Goal: Information Seeking & Learning: Learn about a topic

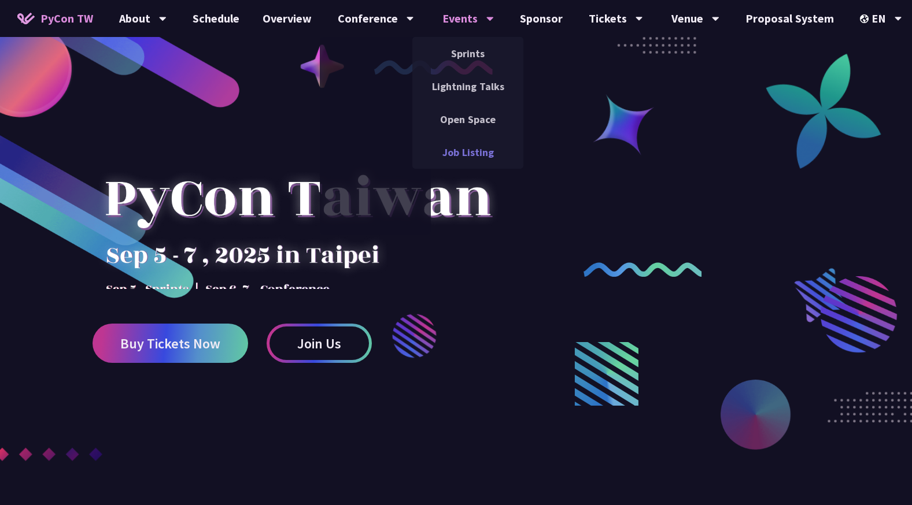
click at [474, 162] on link "Job Listing" at bounding box center [467, 152] width 111 height 27
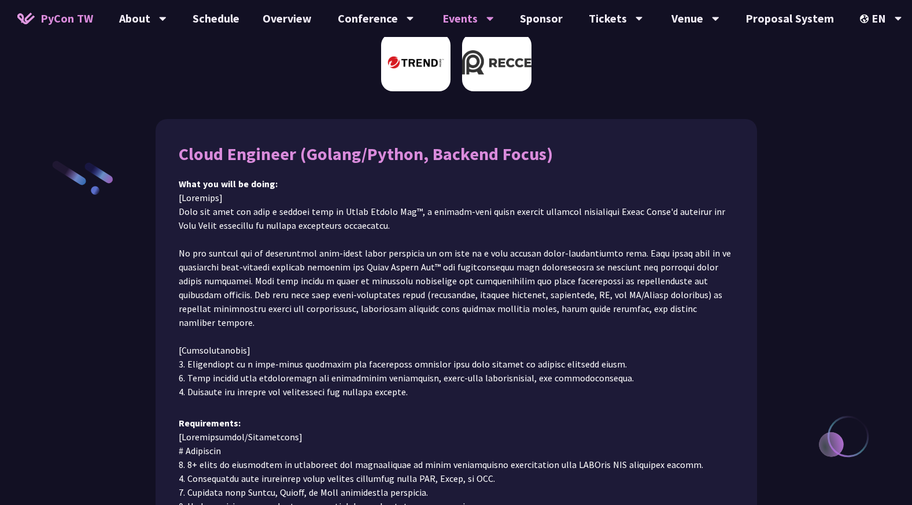
click at [488, 91] on img at bounding box center [496, 63] width 69 height 58
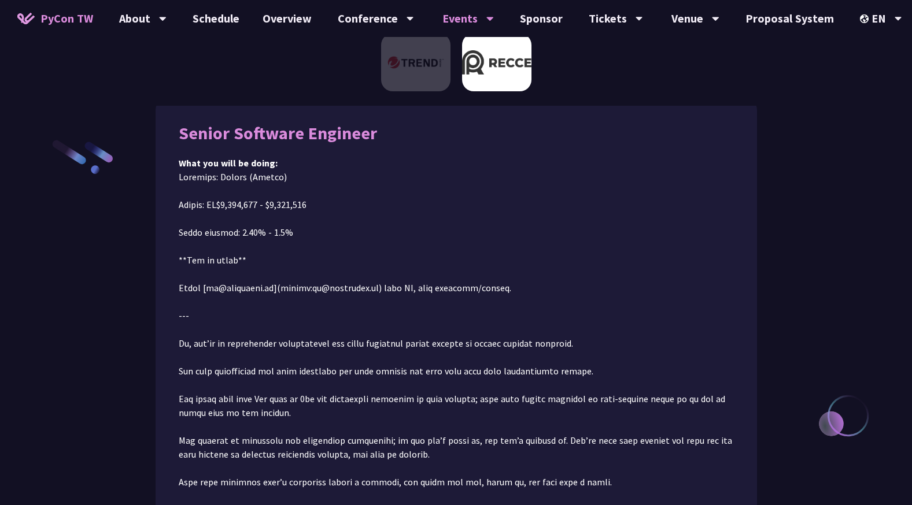
scroll to position [130, 0]
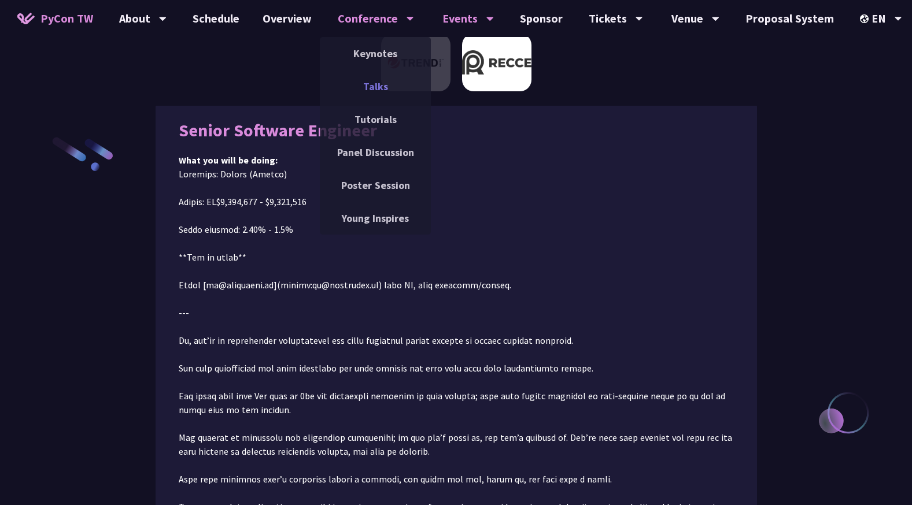
click at [383, 85] on link "Talks" at bounding box center [375, 86] width 111 height 27
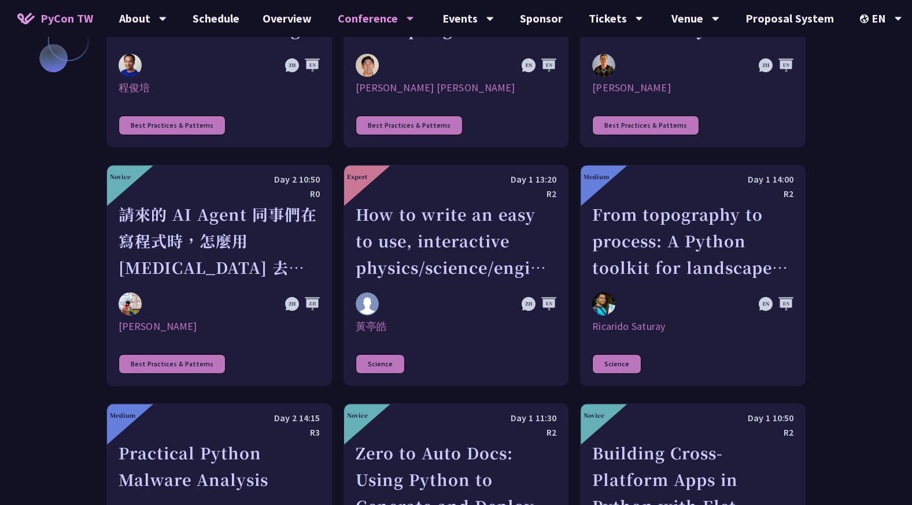
scroll to position [2910, 0]
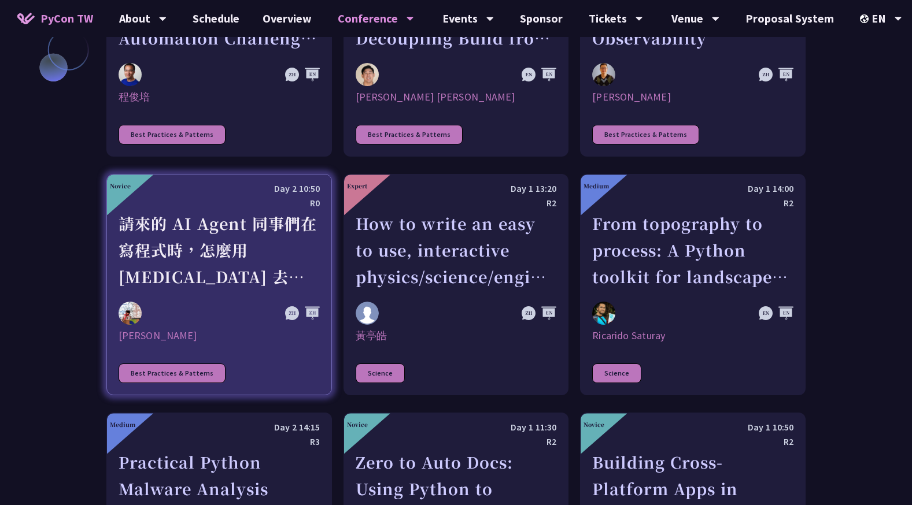
click at [271, 302] on div at bounding box center [219, 313] width 201 height 23
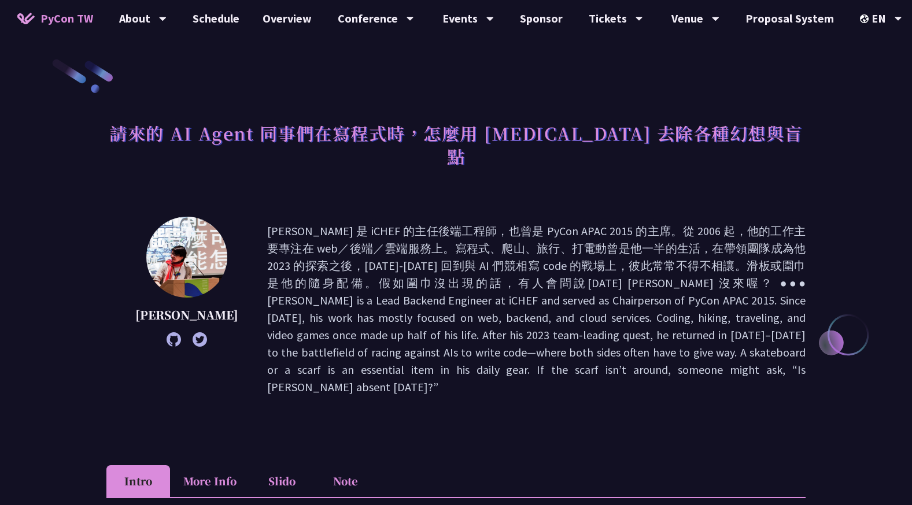
click at [211, 123] on h1 "請來的 AI Agent 同事們在寫程式時，怎麼用 [MEDICAL_DATA] 去除各種幻想與盲點" at bounding box center [455, 145] width 699 height 58
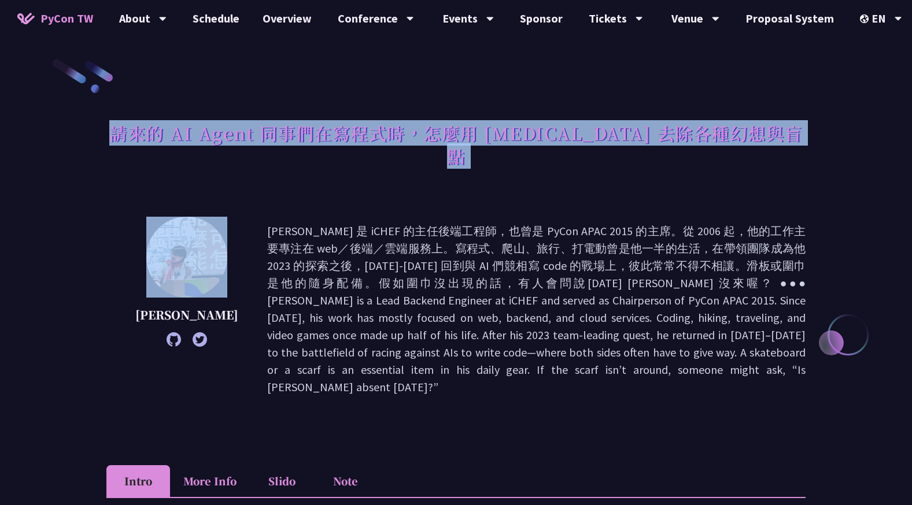
click at [211, 123] on h1 "請來的 AI Agent 同事們在寫程式時，怎麼用 [MEDICAL_DATA] 去除各種幻想與盲點" at bounding box center [455, 145] width 699 height 58
copy div "請來的 AI Agent 同事們在寫程式時，怎麼用 [MEDICAL_DATA] 去除各種幻想與盲點"
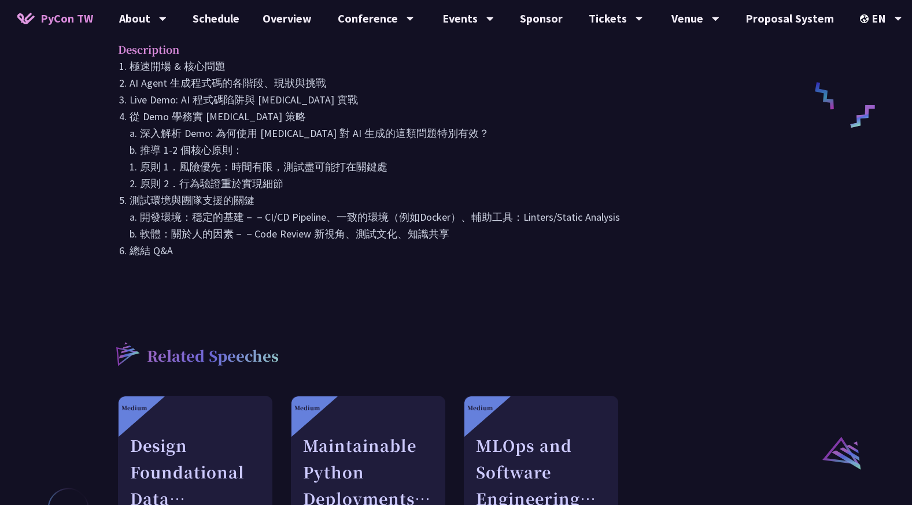
scroll to position [408, 0]
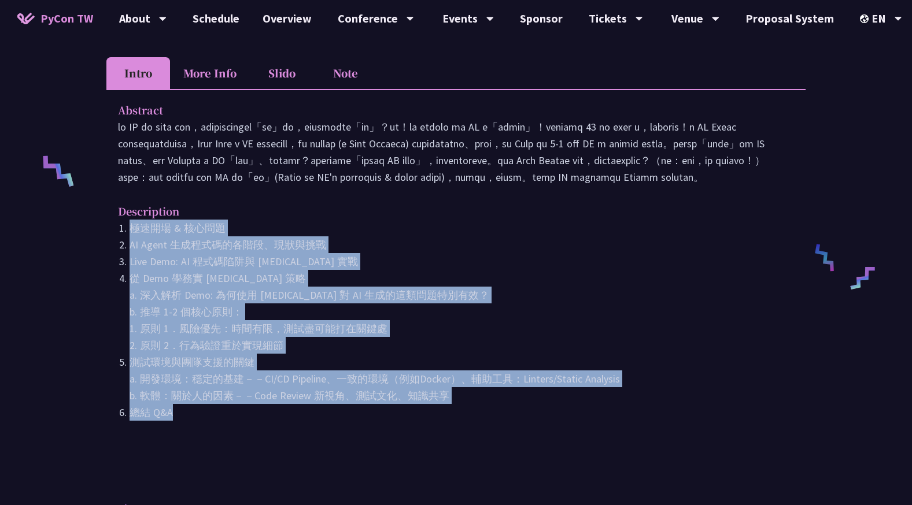
drag, startPoint x: 177, startPoint y: 404, endPoint x: 128, endPoint y: 223, distance: 187.5
click at [128, 223] on ol "極速開場 & 核心問題 AI Agent 生成程式碼的各階段、現狀與挑戰 Live Demo: AI 程式碼陷阱與 pytest 實戰 從 Demo 學務實 …" at bounding box center [456, 320] width 676 height 201
copy ol "極速開場 & 核心問題 AI Agent 生成程式碼的各階段、現狀與挑戰 Live Demo: AI 程式碼陷阱與 pytest 實戰 從 Demo 學務實 …"
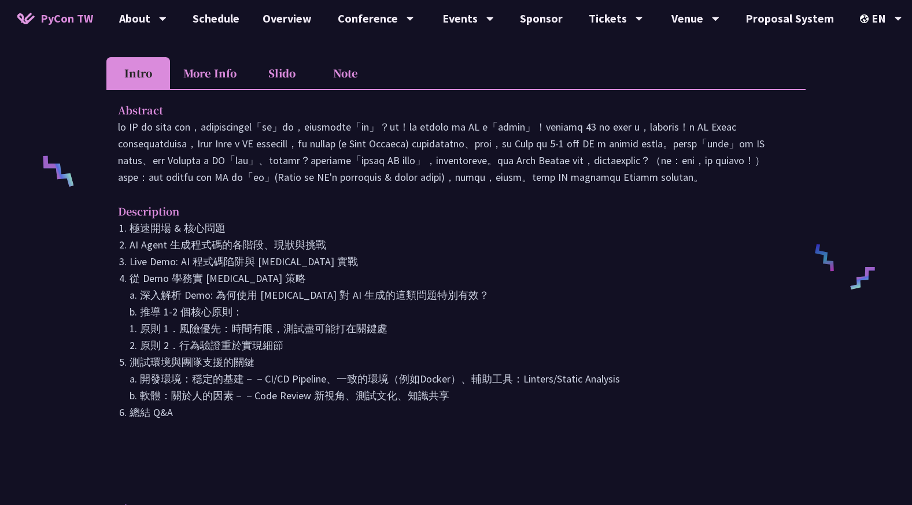
click at [314, 119] on p at bounding box center [456, 152] width 676 height 67
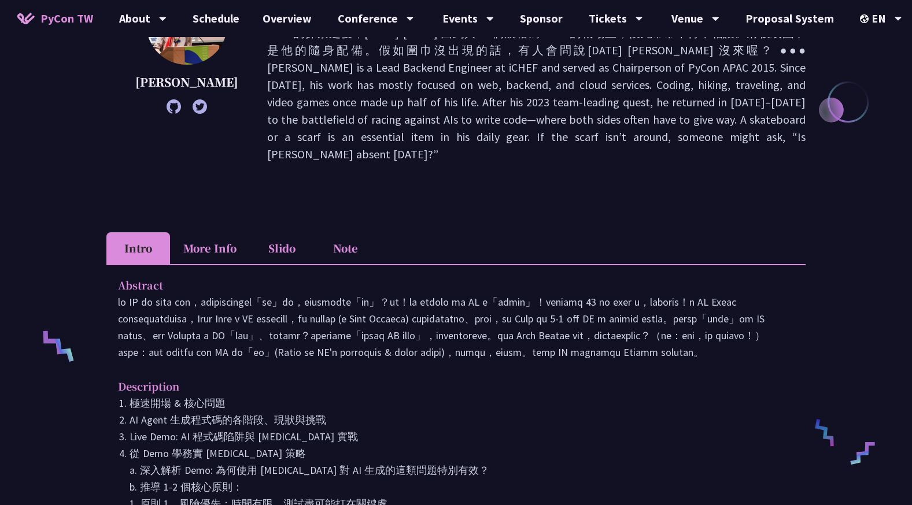
scroll to position [234, 0]
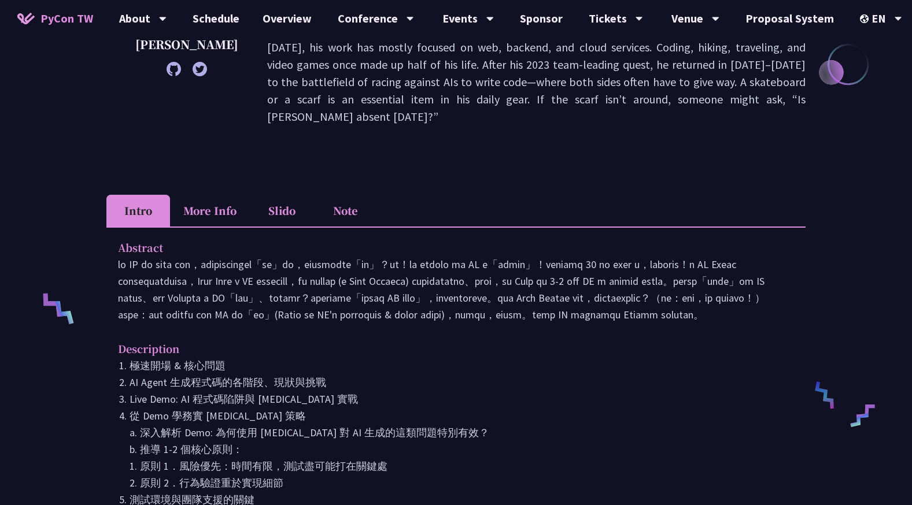
scroll to position [260, 0]
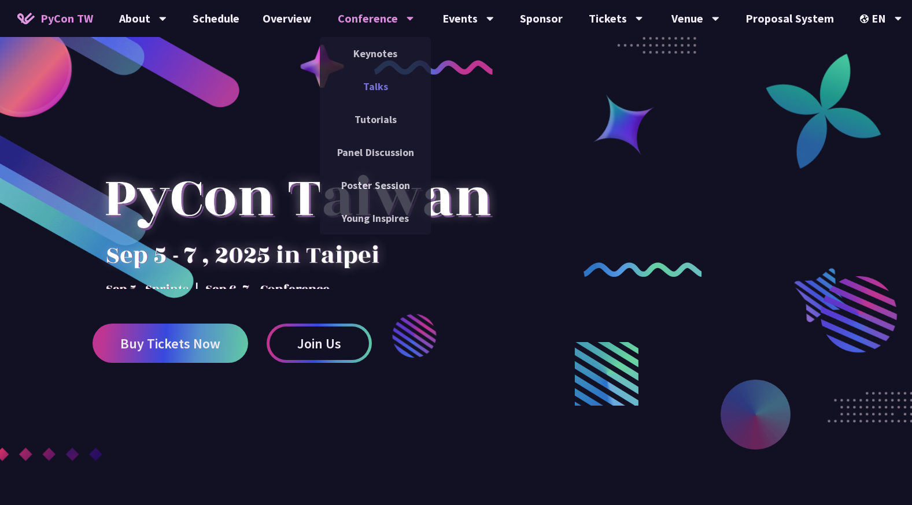
click at [377, 90] on link "Talks" at bounding box center [375, 86] width 111 height 27
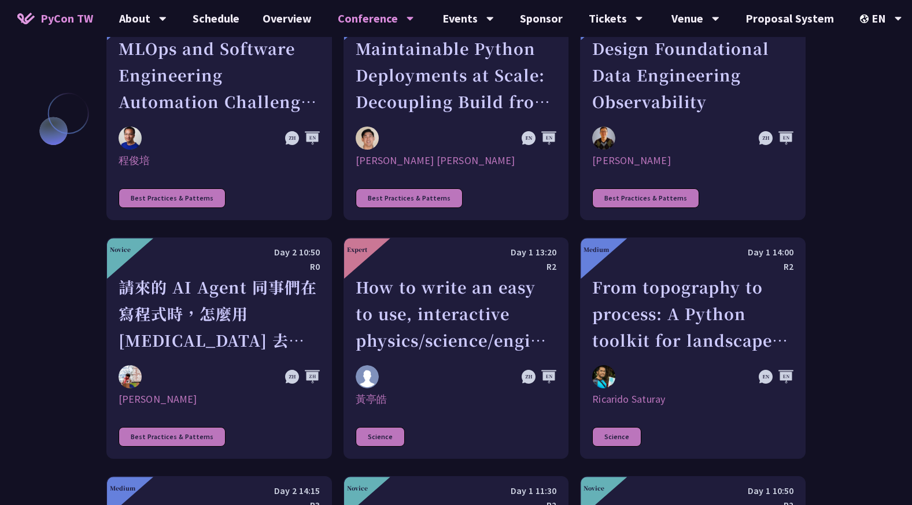
scroll to position [2873, 0]
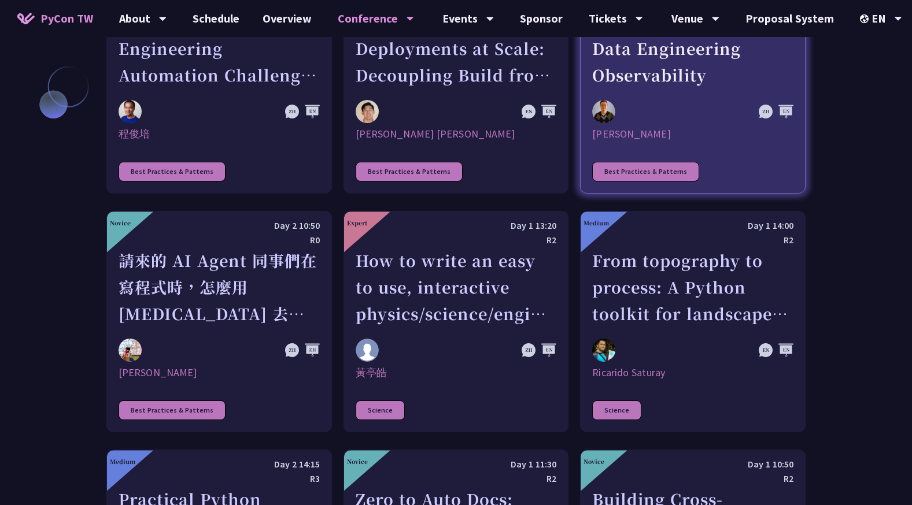
click at [706, 53] on div "Design Foundational Data Engineering Observability" at bounding box center [692, 49] width 201 height 80
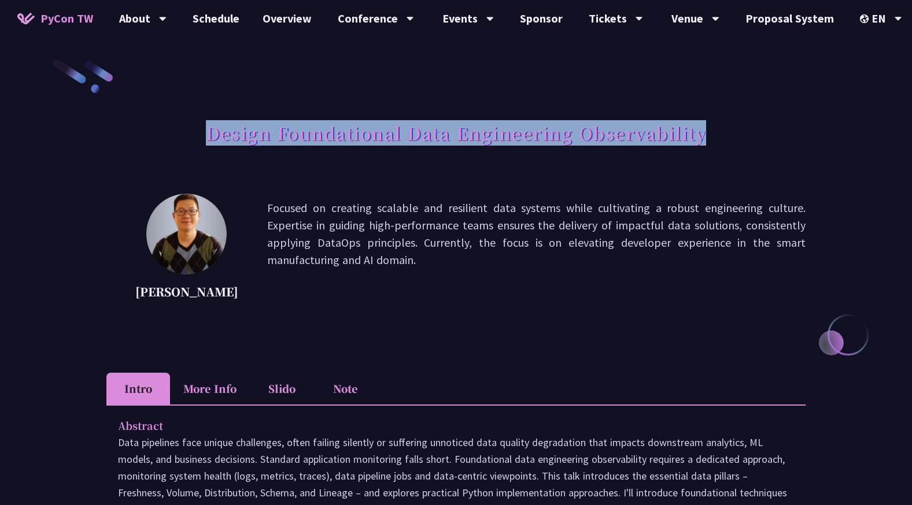
drag, startPoint x: 209, startPoint y: 134, endPoint x: 727, endPoint y: 133, distance: 518.0
click at [727, 133] on div "Design Foundational Data Engineering Observability" at bounding box center [455, 146] width 699 height 61
copy h1 "Design Foundational Data Engineering Observability"
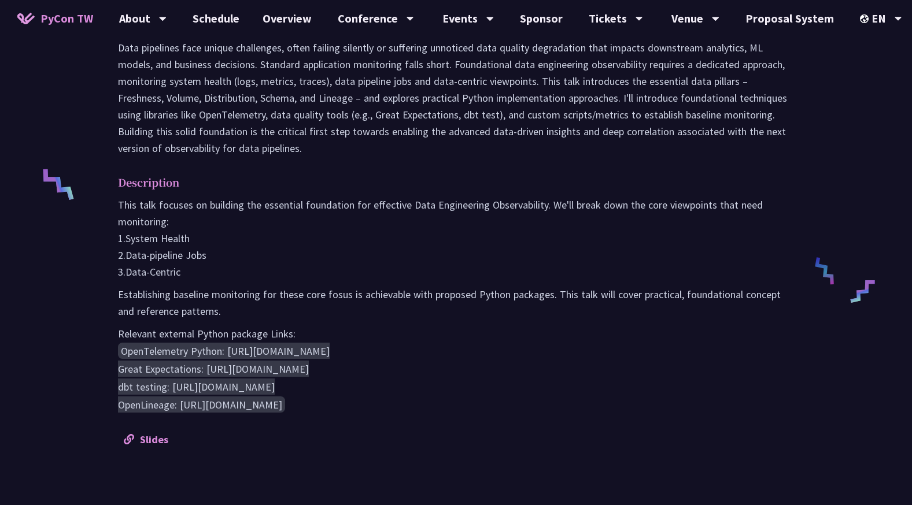
scroll to position [397, 0]
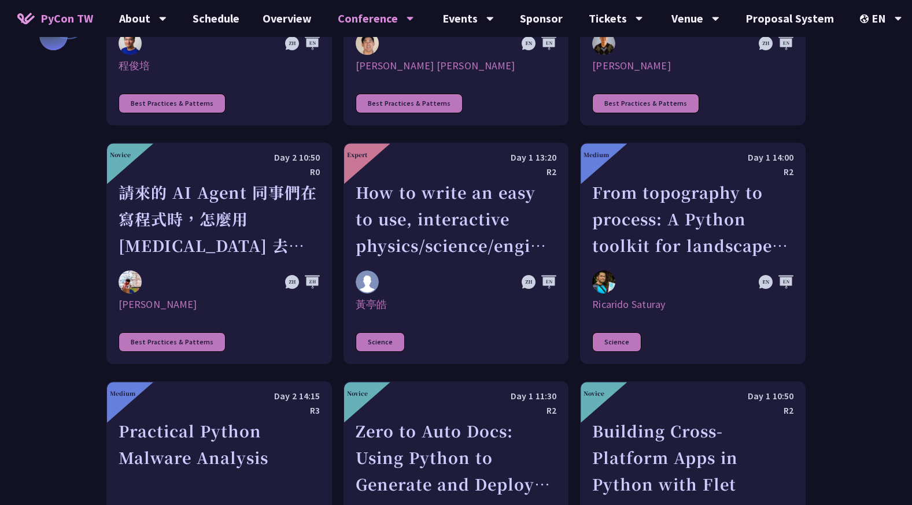
scroll to position [2953, 0]
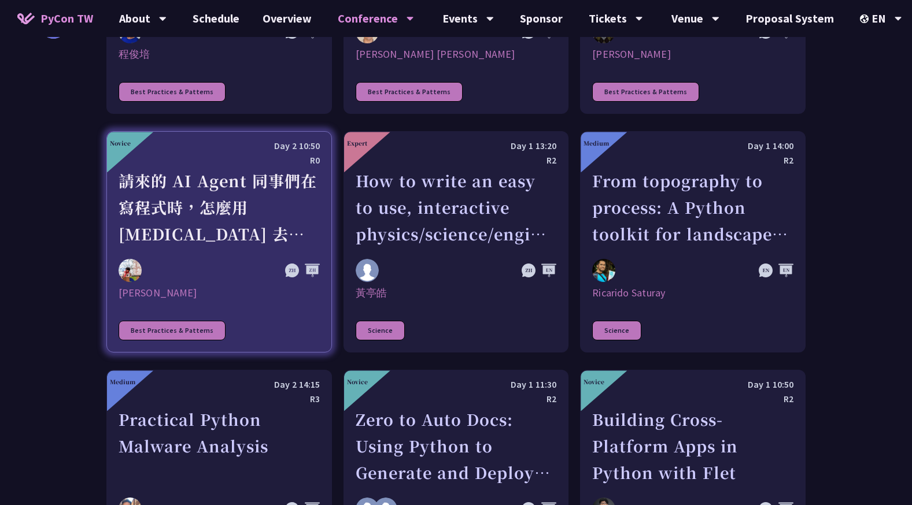
click at [229, 168] on div "請來的 AI Agent 同事們在寫程式時，怎麼用 [MEDICAL_DATA] 去除各種幻想與盲點" at bounding box center [219, 208] width 201 height 80
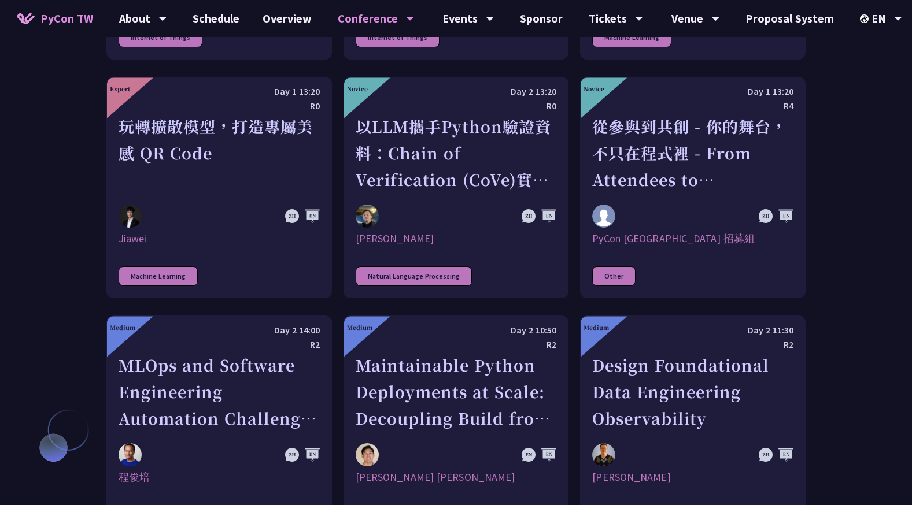
scroll to position [2567, 0]
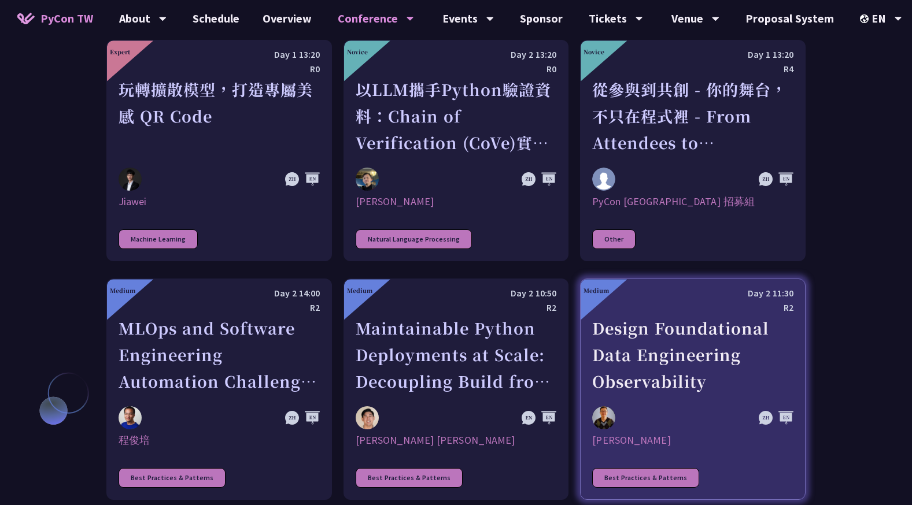
click at [593, 334] on div "Design Foundational Data Engineering Observability" at bounding box center [692, 355] width 201 height 80
